Goal: Task Accomplishment & Management: Use online tool/utility

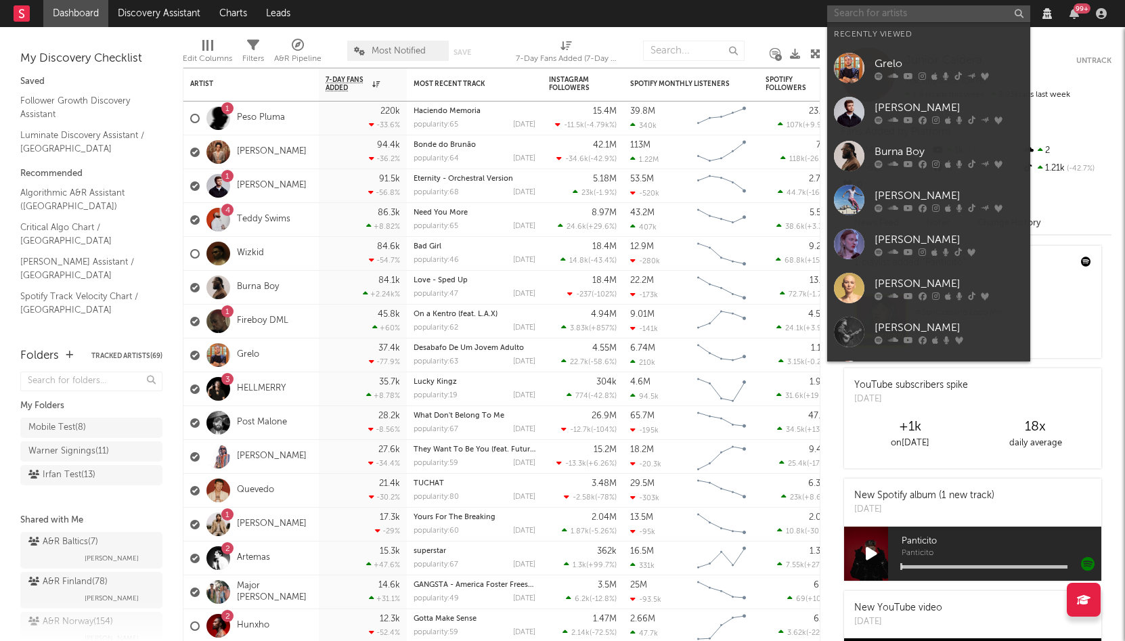
click at [874, 16] on input "text" at bounding box center [928, 13] width 203 height 17
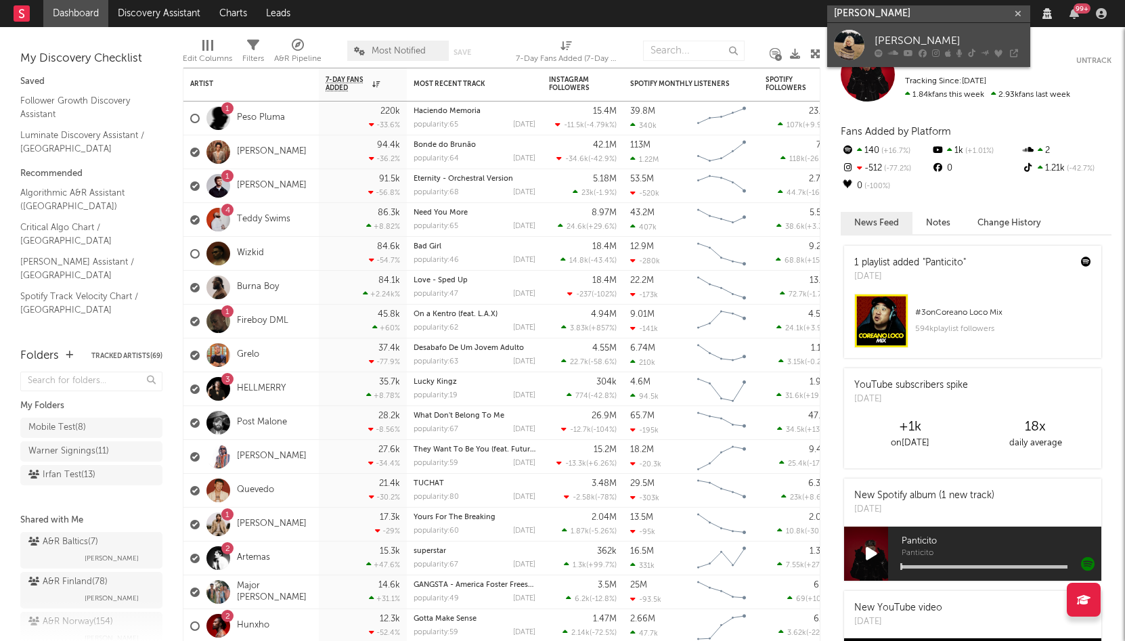
type input "maise peters"
click at [904, 38] on div "[PERSON_NAME]" at bounding box center [948, 40] width 149 height 16
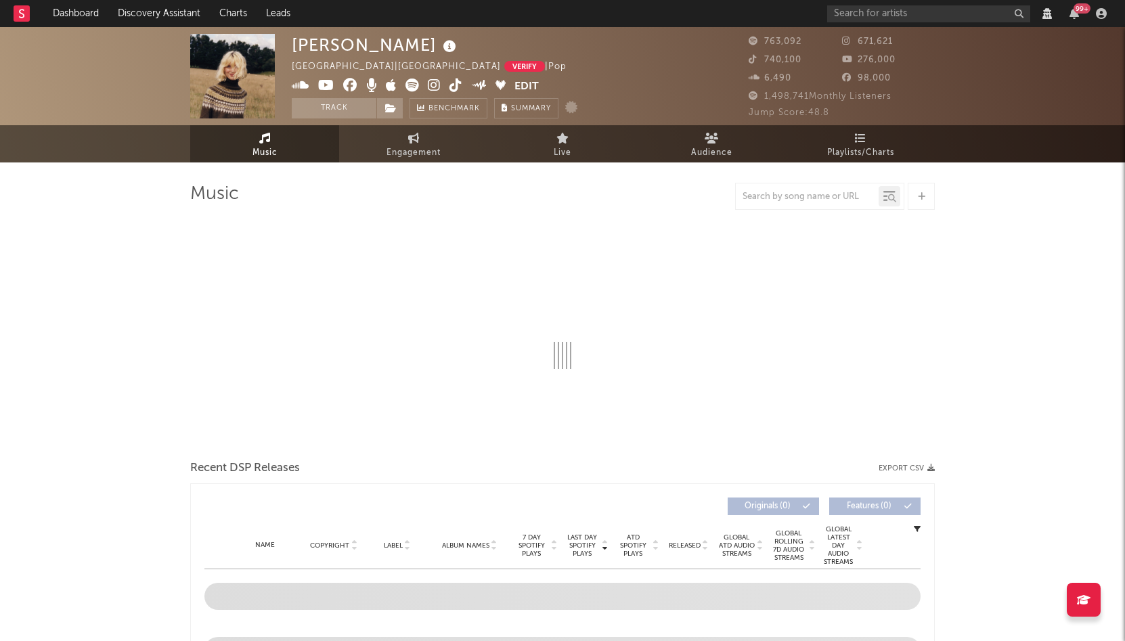
select select "View all"
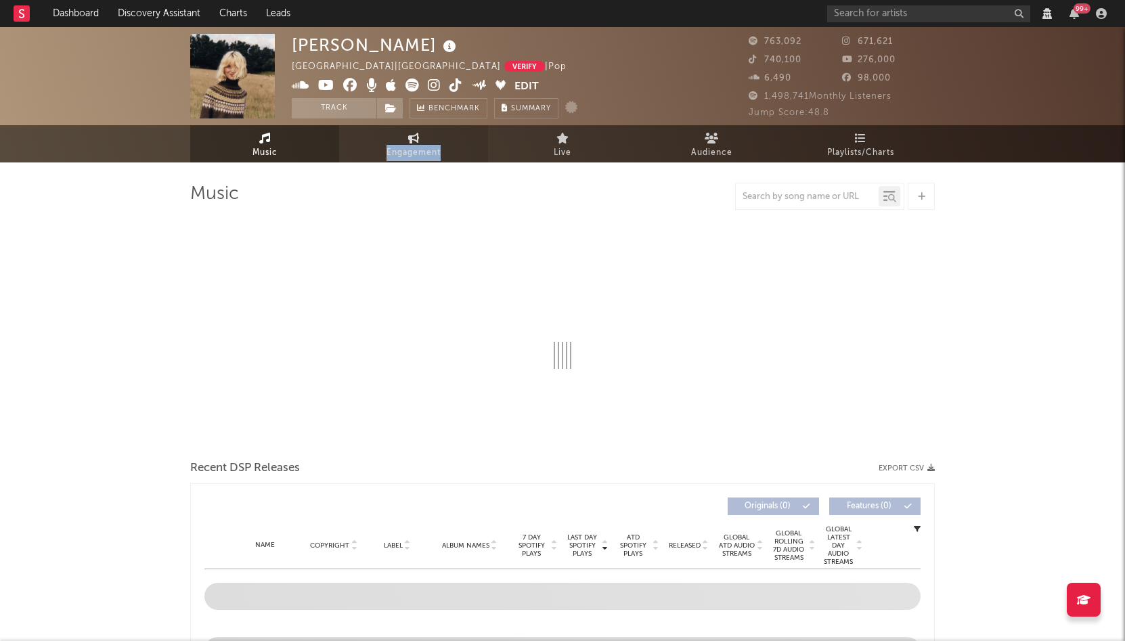
select select "6m"
select select "View all"
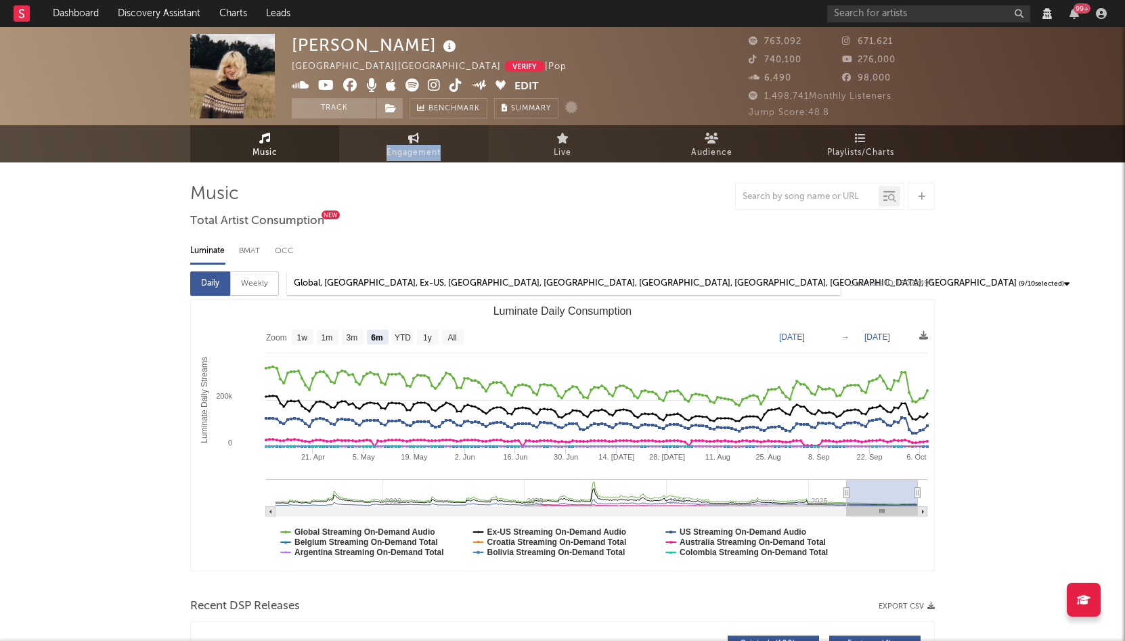
select select "View all"
select select "6m"
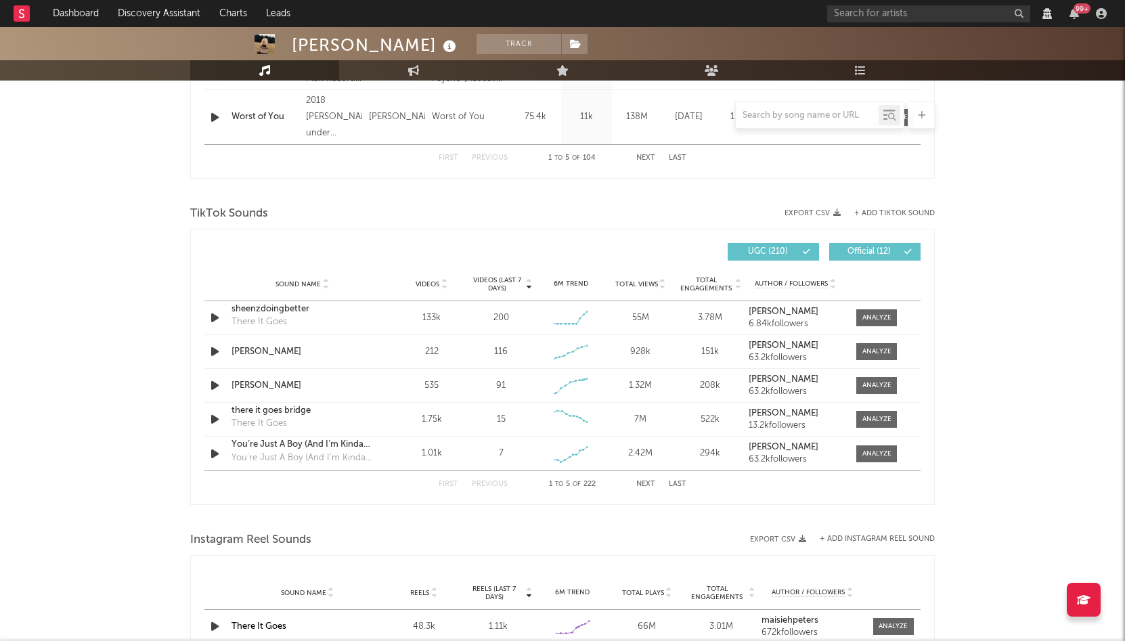
scroll to position [961, 0]
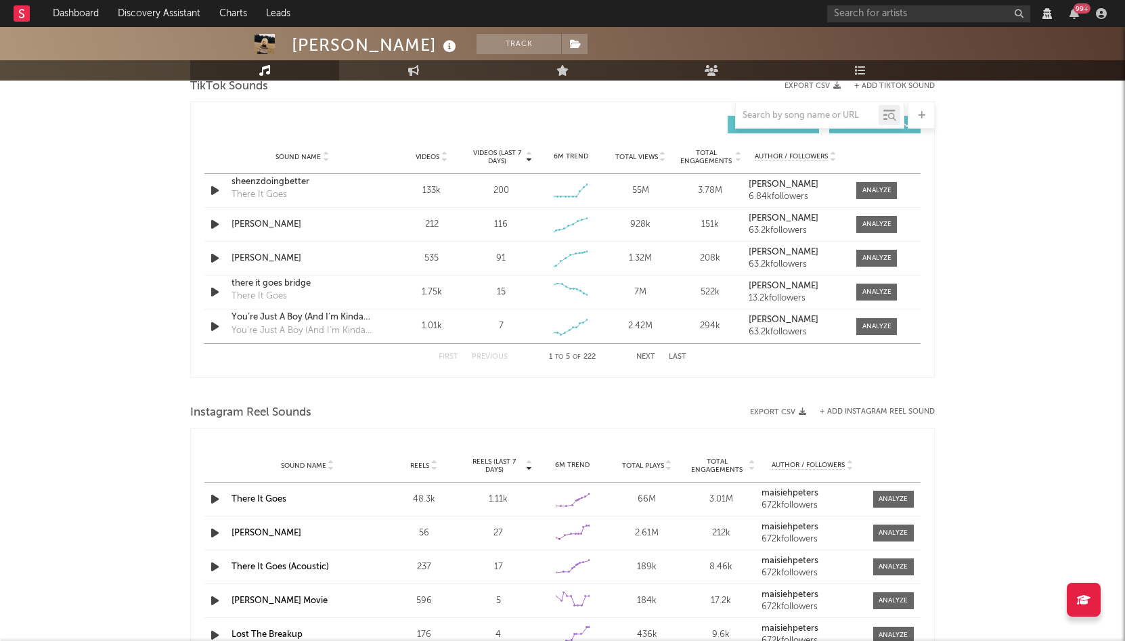
click at [854, 416] on button "+ Add Instagram Reel Sound" at bounding box center [877, 411] width 115 height 7
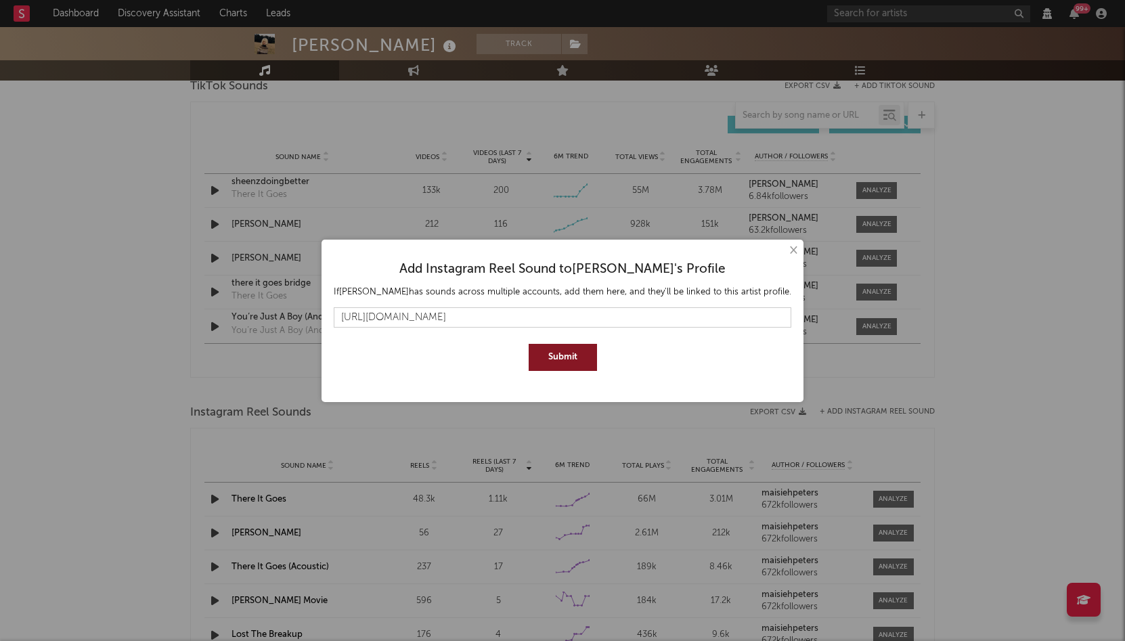
type input "[URL][DOMAIN_NAME]"
click at [565, 359] on button "Submit" at bounding box center [563, 357] width 68 height 27
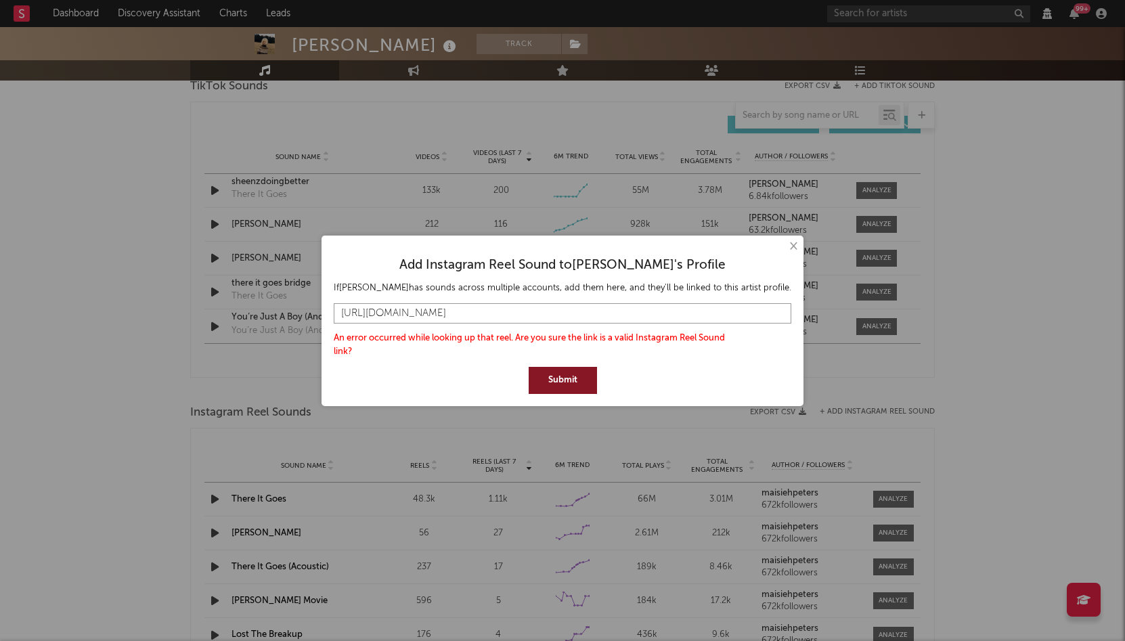
click at [680, 309] on input "[URL][DOMAIN_NAME]" at bounding box center [563, 313] width 458 height 20
click at [785, 247] on button "×" at bounding box center [792, 246] width 15 height 15
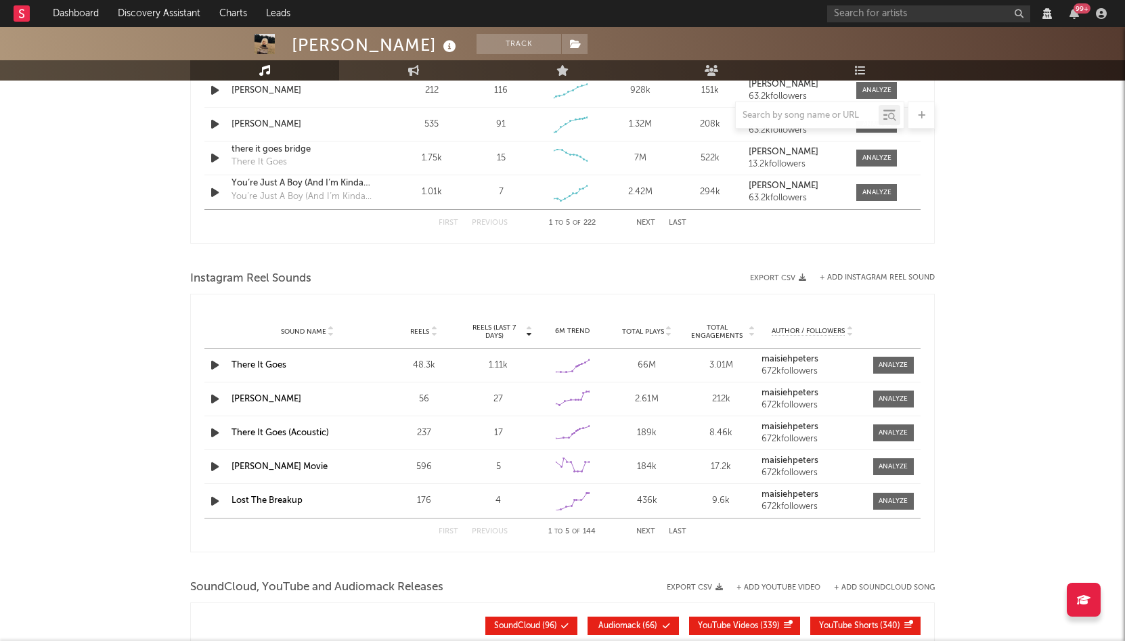
scroll to position [1100, 0]
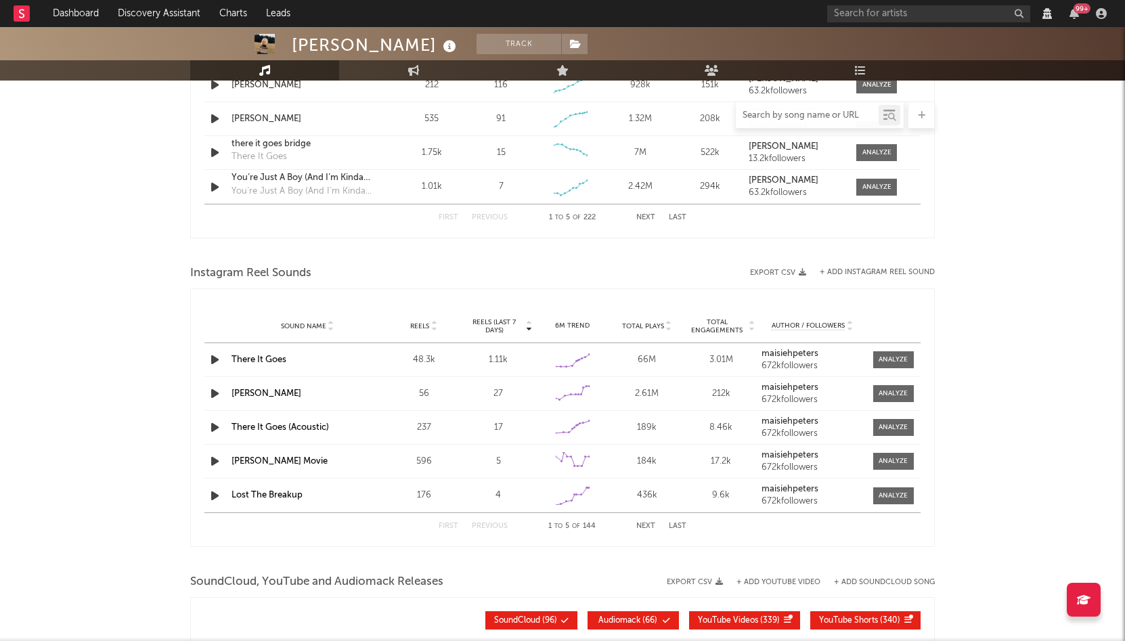
click at [802, 112] on input "text" at bounding box center [807, 115] width 143 height 11
type input "you"
select select "View all"
select select "6m"
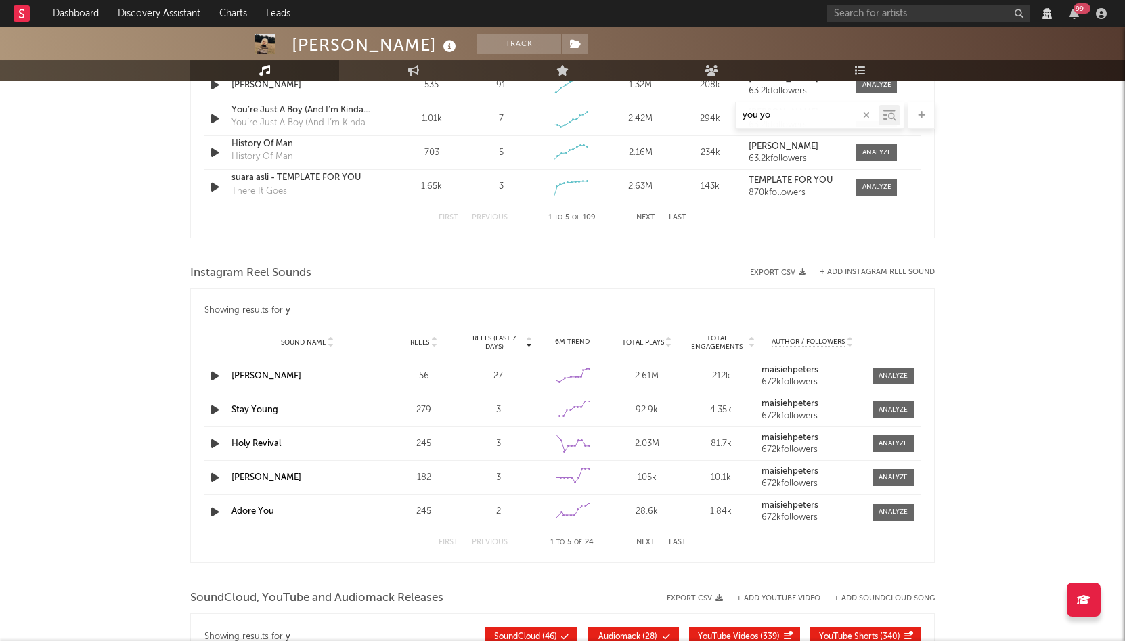
type input "you you"
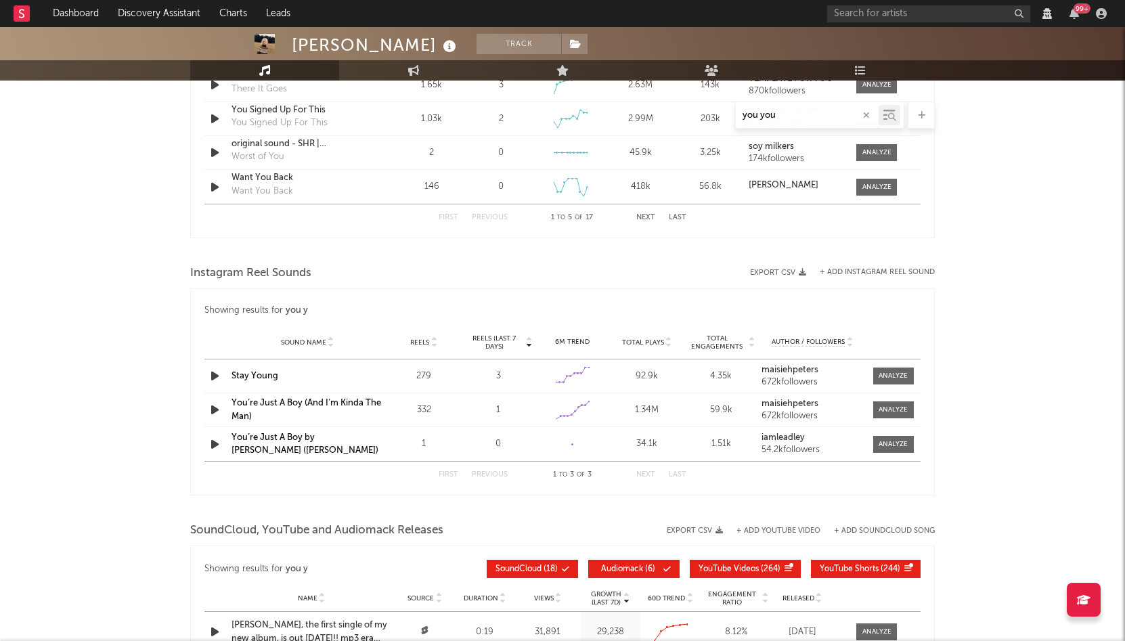
select select "View all"
select select "6m"
type input "you youyou"
select select "View all"
select select "6m"
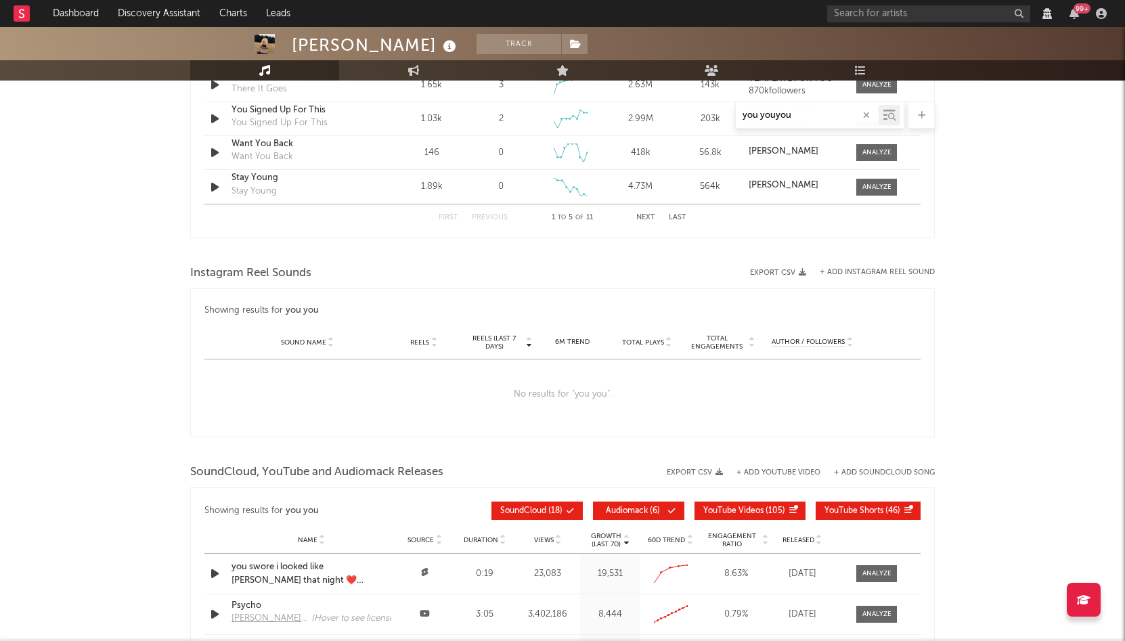
type input "you youyo"
select select "View all"
select select "6m"
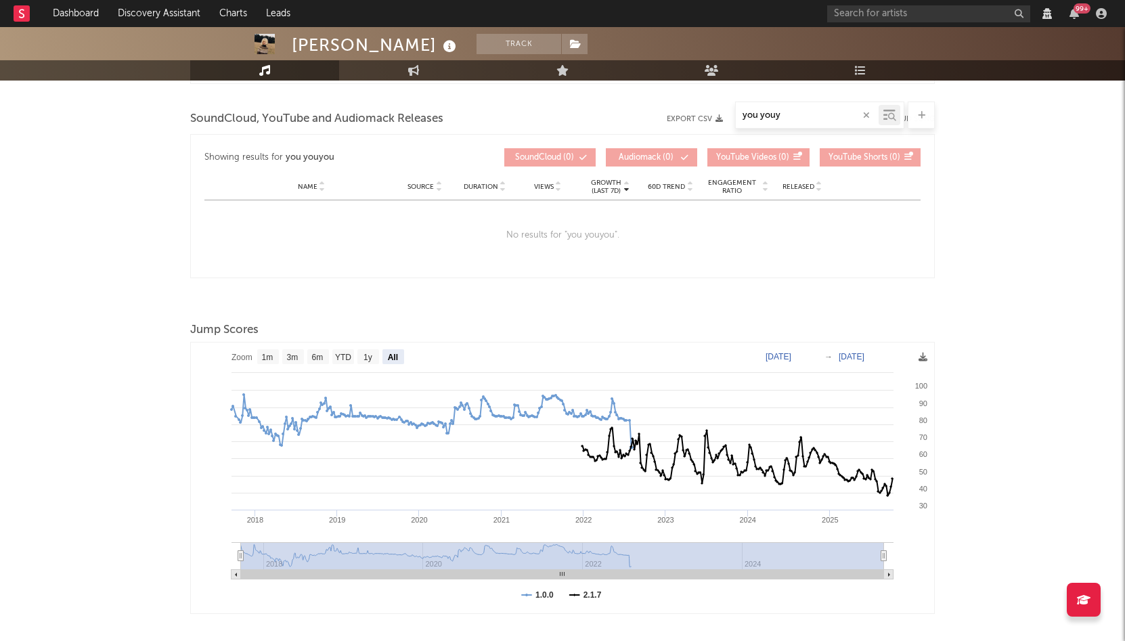
scroll to position [873, 0]
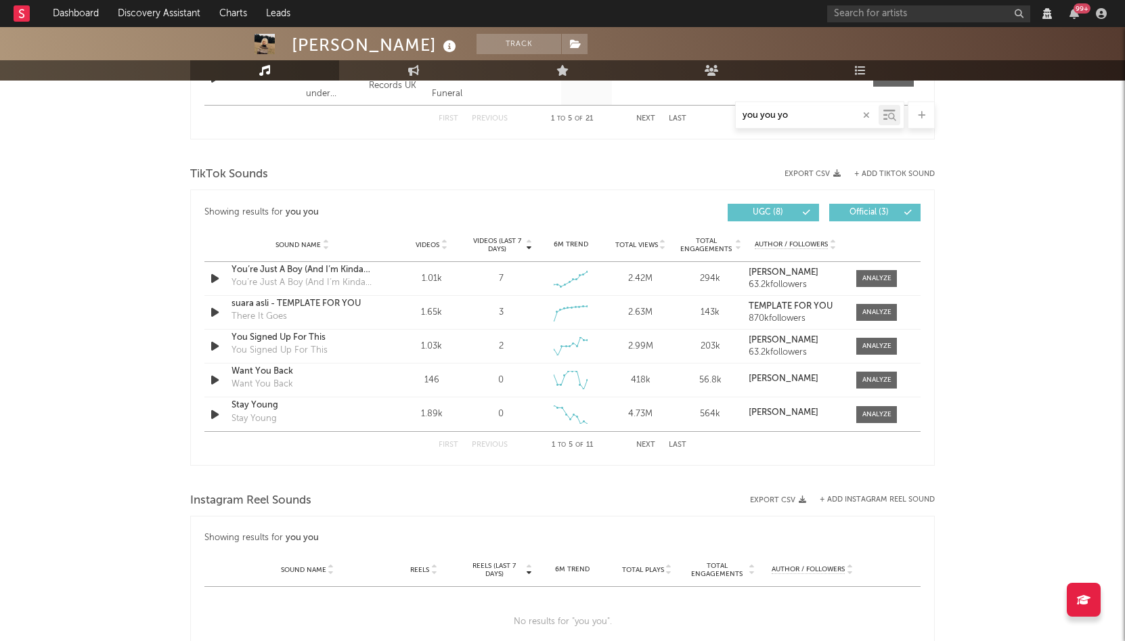
type input "you you you"
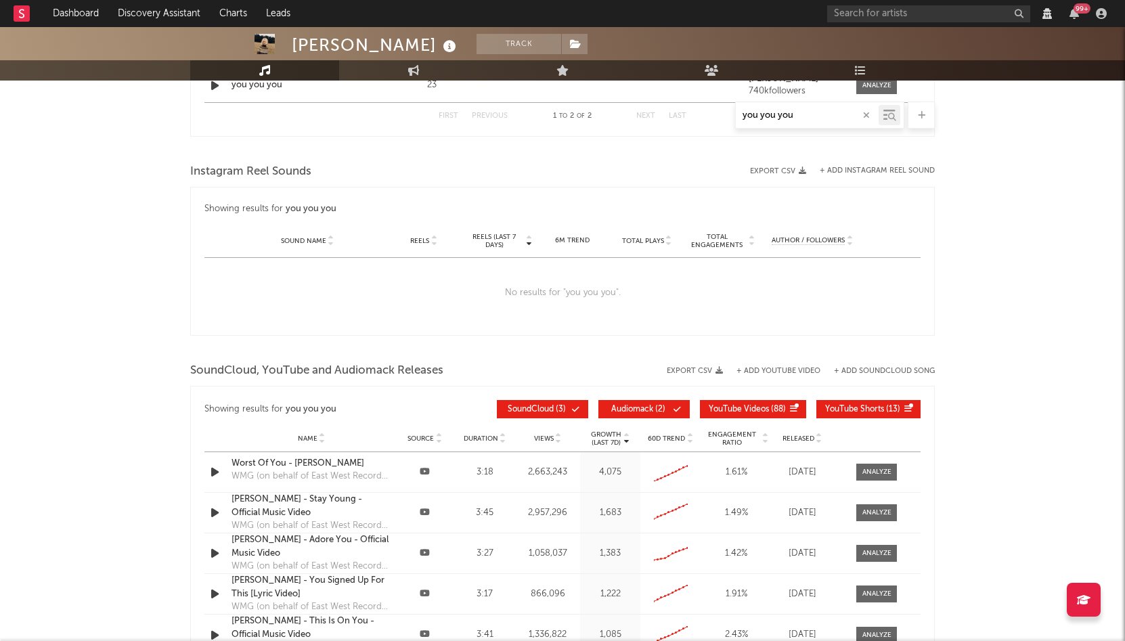
select select "View all"
select select "6m"
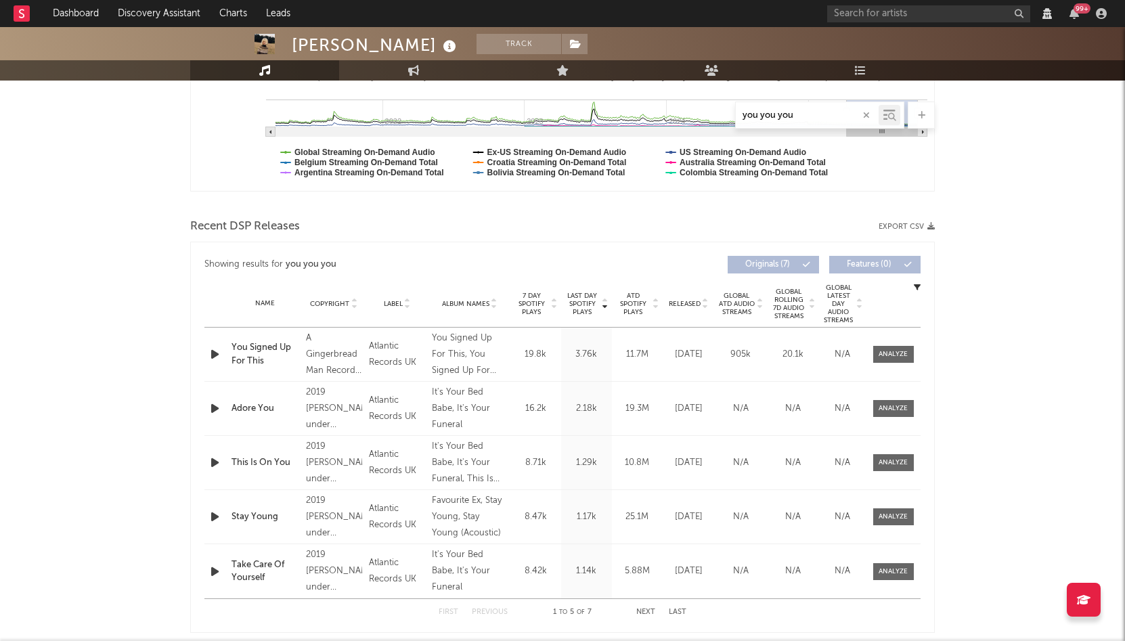
scroll to position [644, 0]
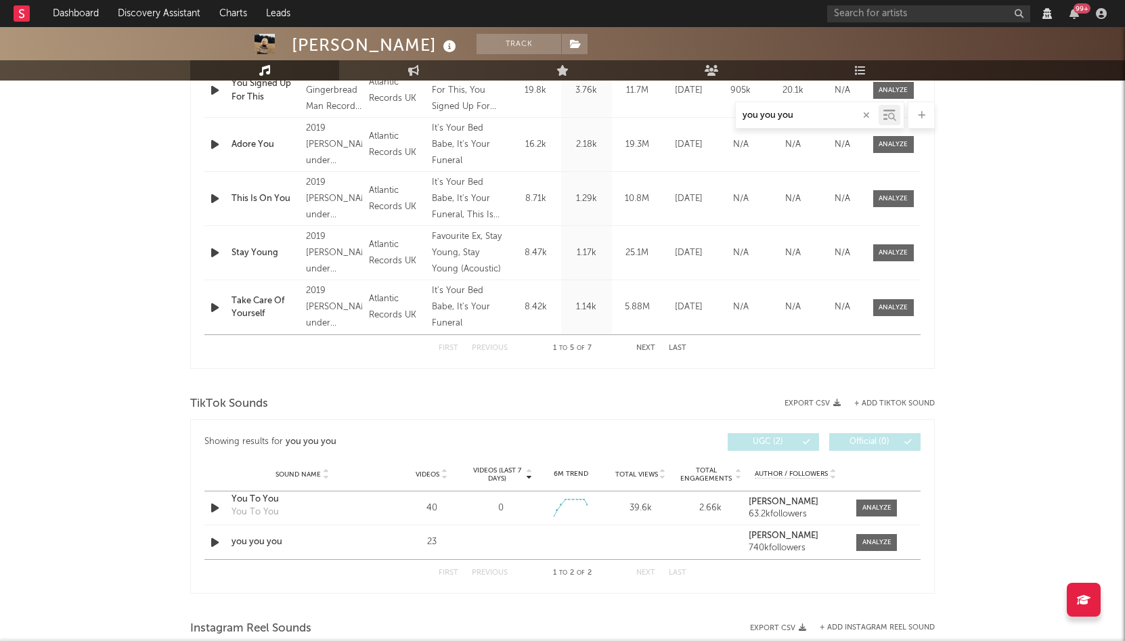
type input "you you you"
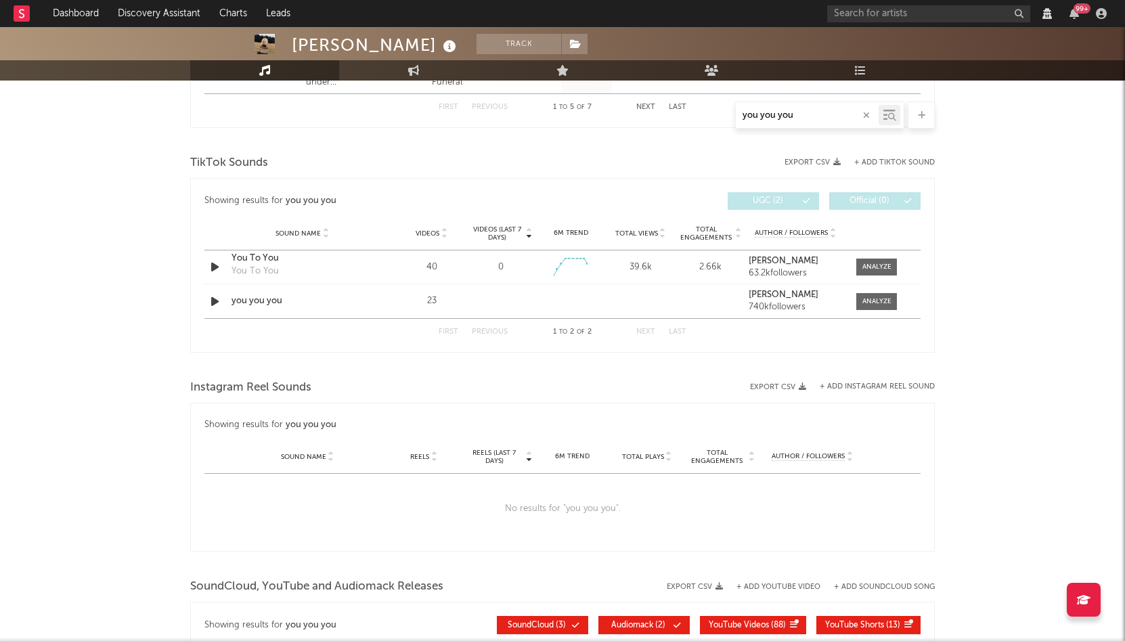
scroll to position [946, 0]
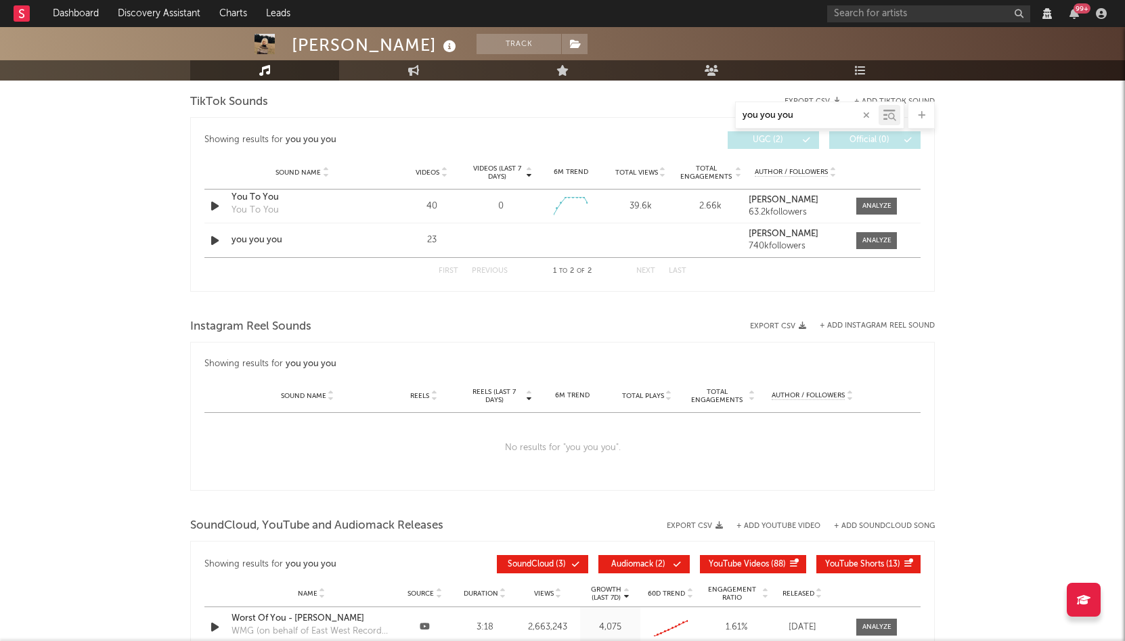
click at [841, 330] on button "+ Add Instagram Reel Sound" at bounding box center [877, 325] width 115 height 7
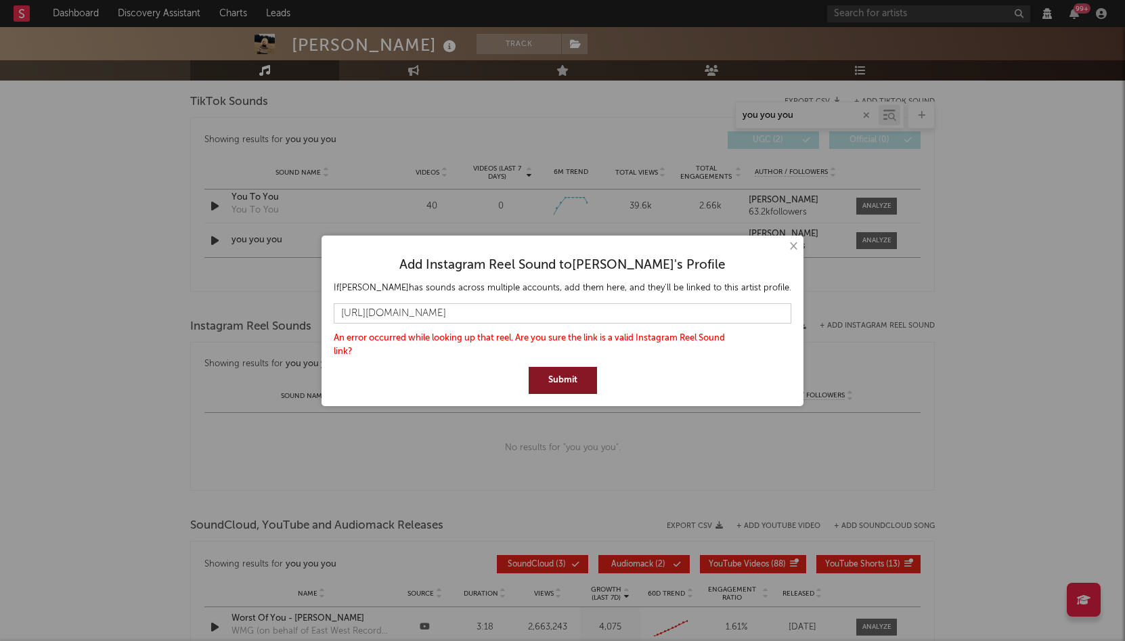
click at [662, 316] on input "[URL][DOMAIN_NAME]" at bounding box center [563, 313] width 458 height 20
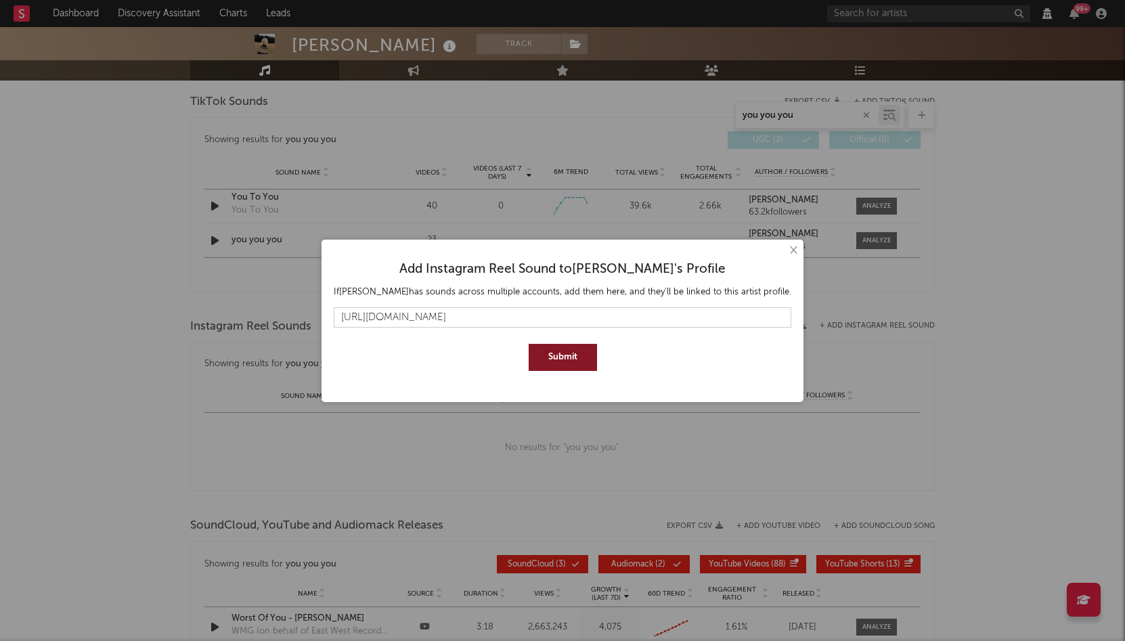
click at [575, 359] on button "Submit" at bounding box center [563, 357] width 68 height 27
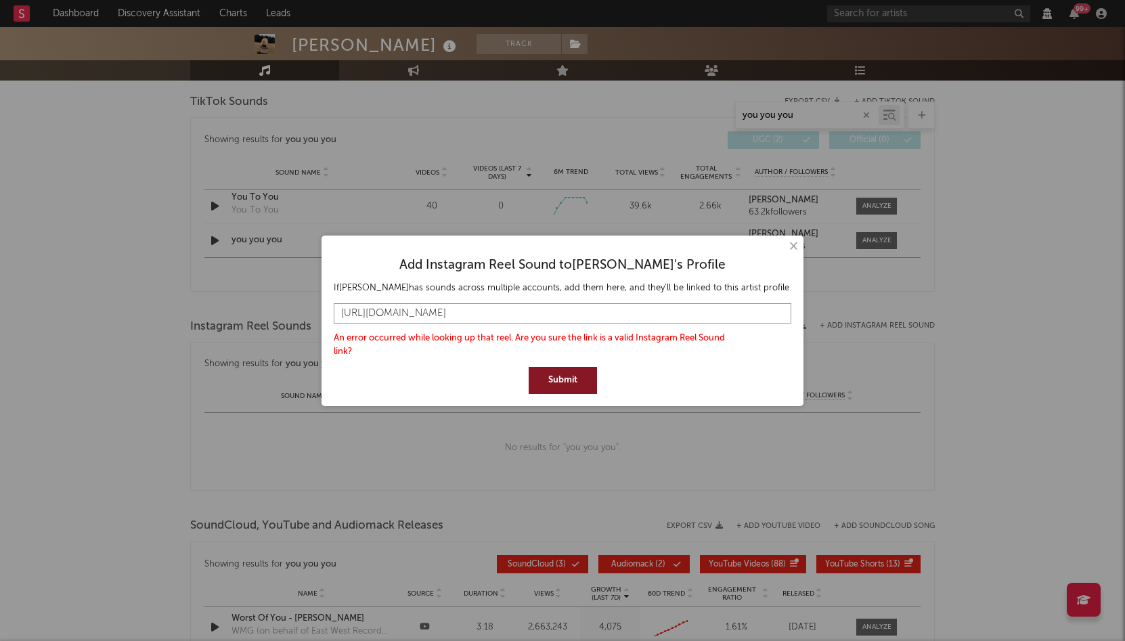
drag, startPoint x: 386, startPoint y: 311, endPoint x: 317, endPoint y: 307, distance: 69.1
click at [317, 308] on div "× Add Instagram Reel Sound to [PERSON_NAME] 's Profile If [PERSON_NAME] has sou…" at bounding box center [562, 320] width 1125 height 641
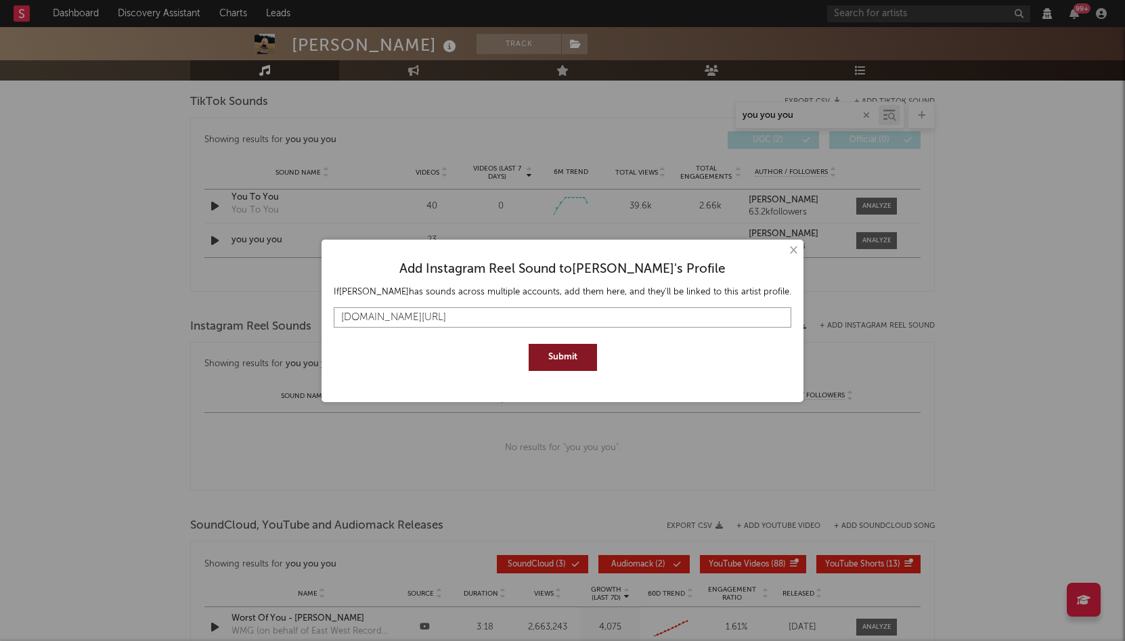
type input "[DOMAIN_NAME][URL]"
click at [555, 353] on button "Submit" at bounding box center [563, 357] width 68 height 27
